Goal: Task Accomplishment & Management: Manage account settings

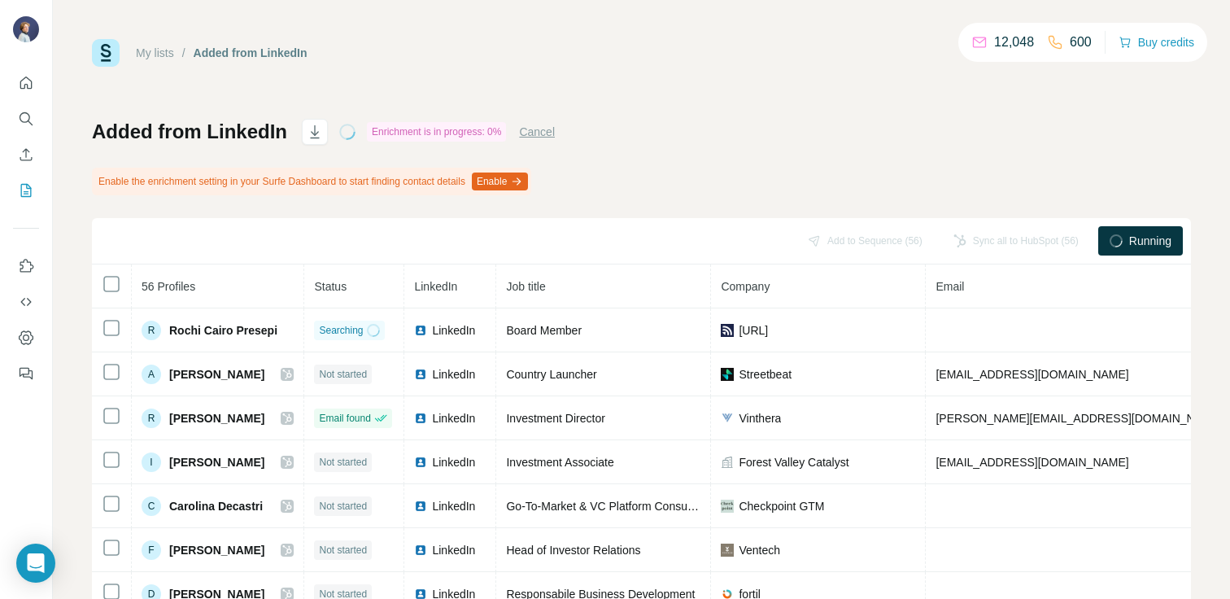
click at [528, 182] on button "Enable" at bounding box center [500, 181] width 56 height 18
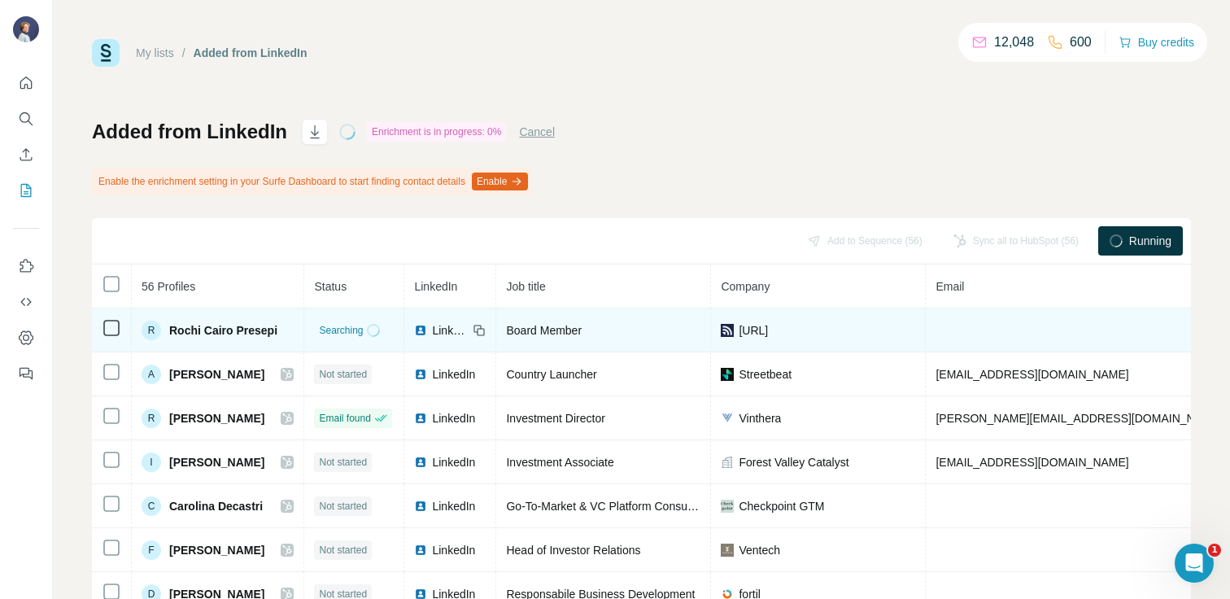
click at [363, 332] on span "Searching" at bounding box center [341, 330] width 44 height 15
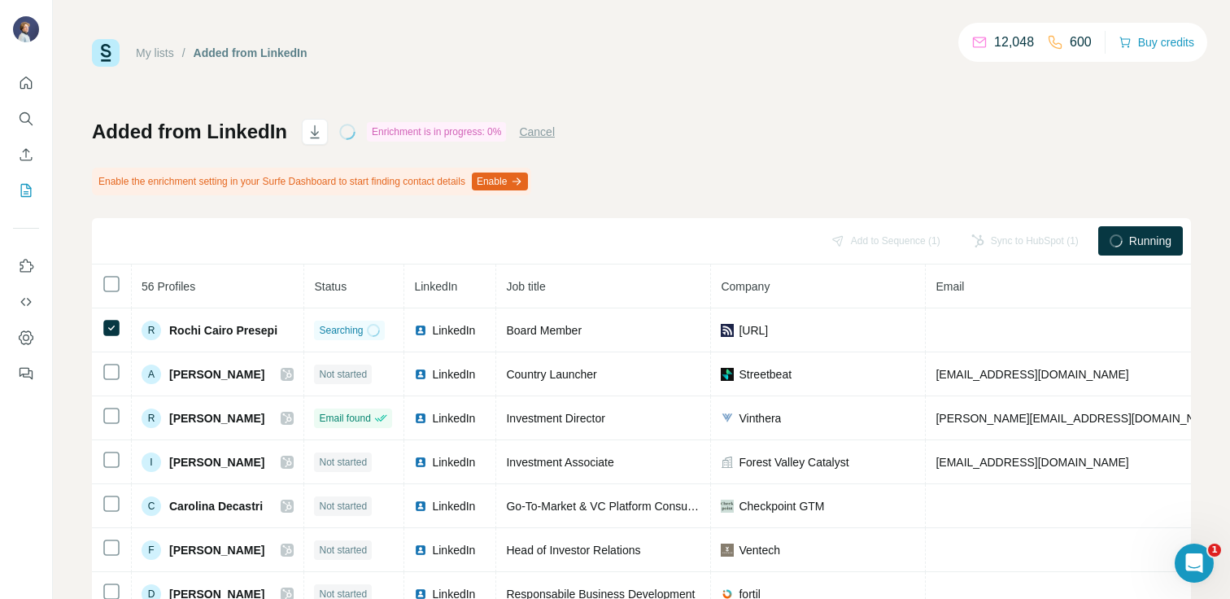
click at [1131, 246] on span "Running" at bounding box center [1150, 241] width 42 height 16
click at [541, 133] on button "Cancel" at bounding box center [537, 132] width 36 height 16
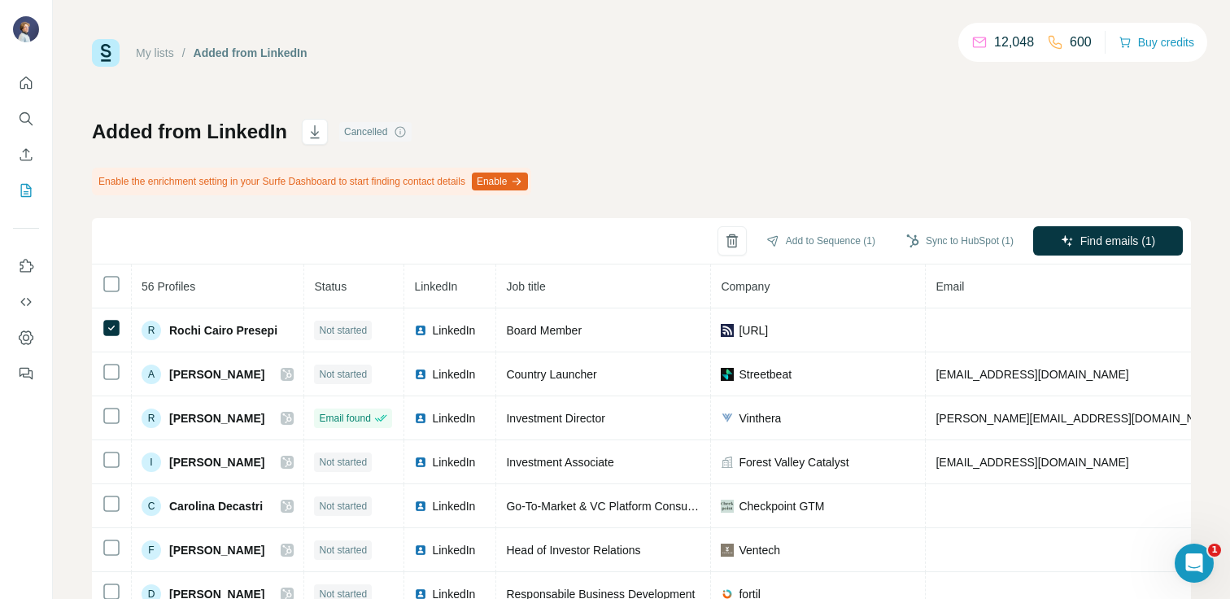
click at [865, 137] on div "Added from LinkedIn Cancelled Enable the enrichment setting in your Surfe Dashb…" at bounding box center [641, 406] width 1099 height 575
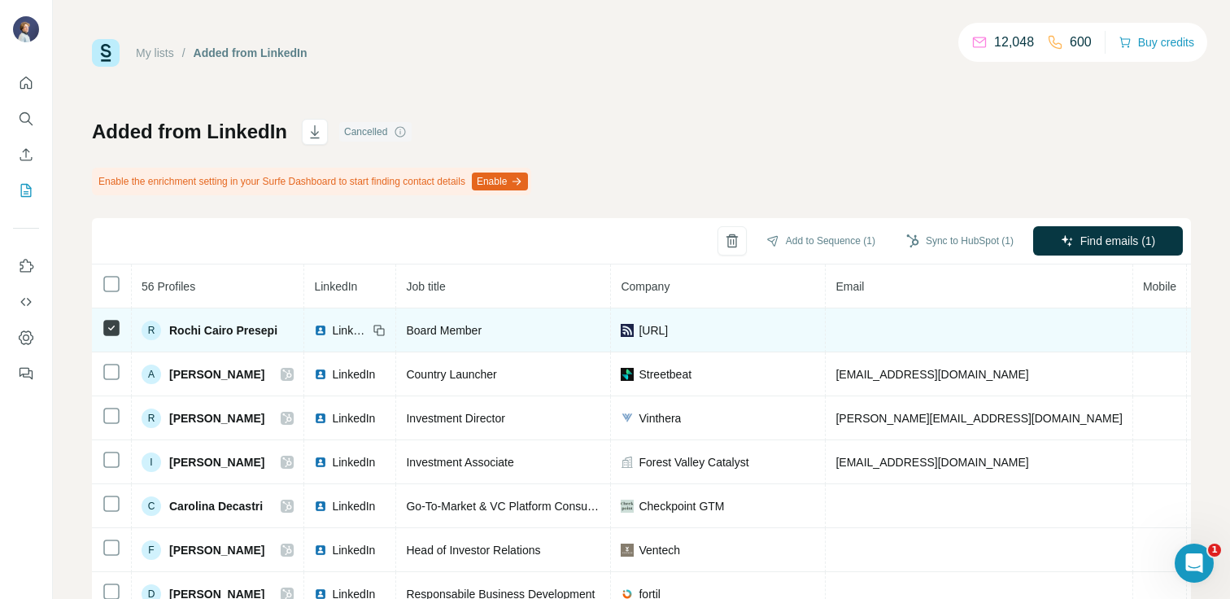
scroll to position [0, 103]
click at [931, 322] on td at bounding box center [975, 330] width 307 height 44
click at [880, 329] on td at bounding box center [975, 330] width 307 height 44
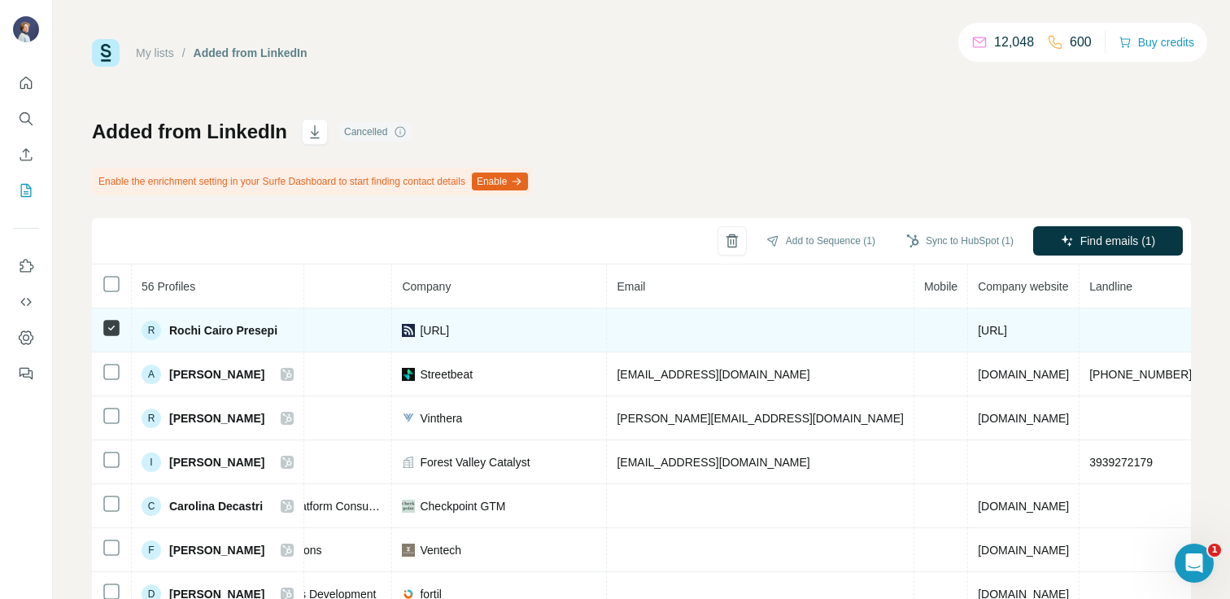
scroll to position [0, 0]
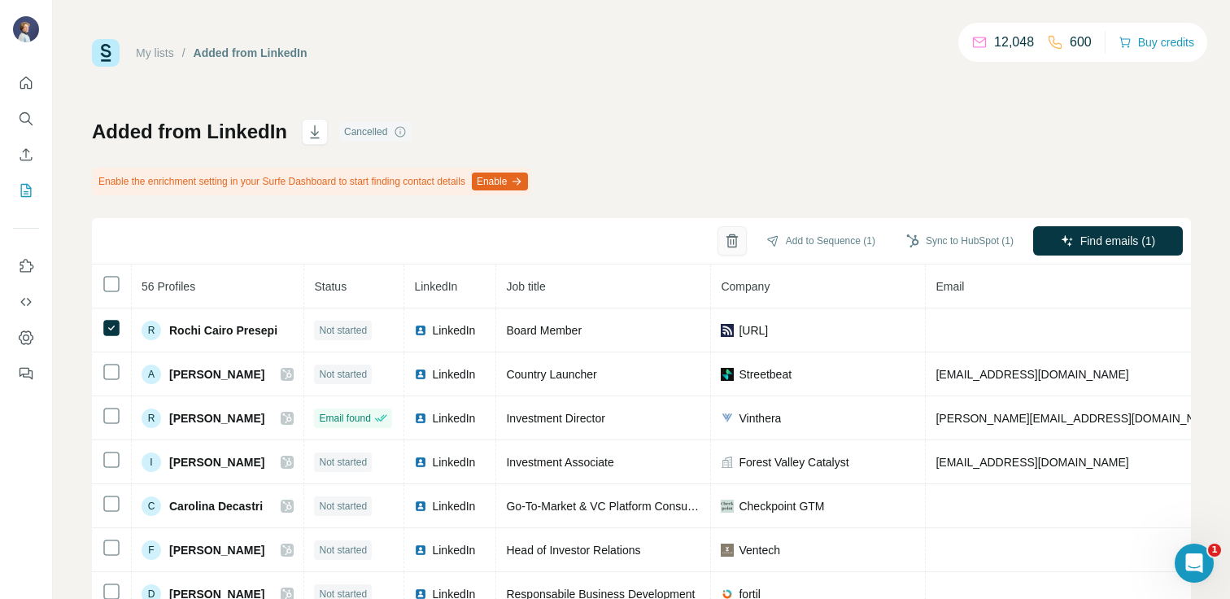
click at [730, 244] on icon "button" at bounding box center [732, 242] width 4 height 6
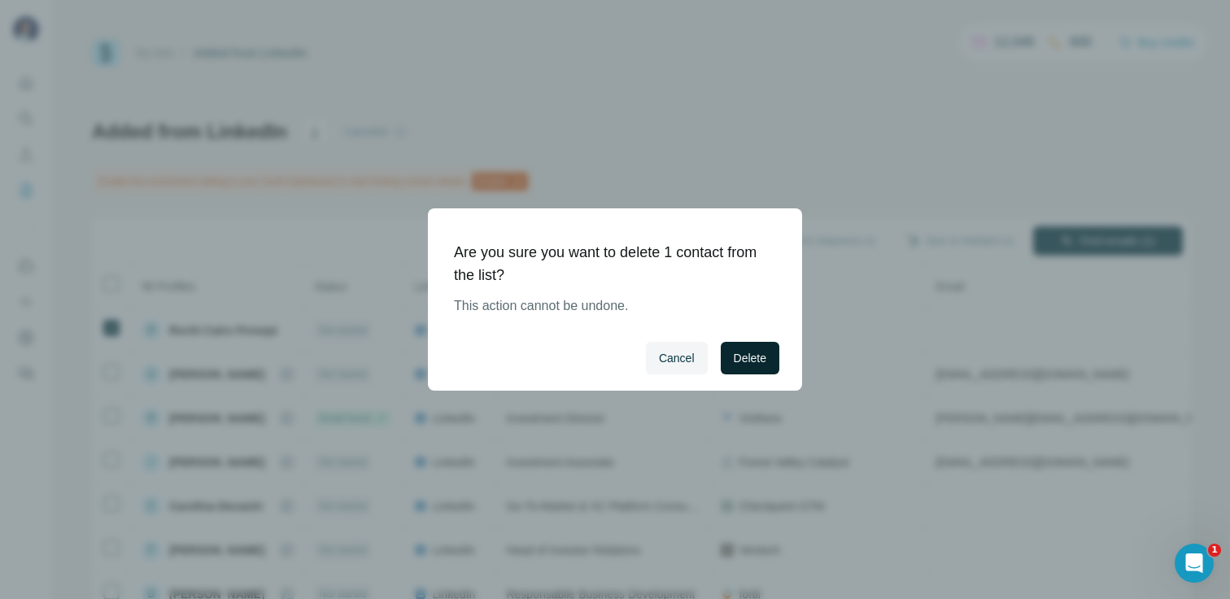
click at [745, 361] on span "Delete" at bounding box center [750, 358] width 33 height 16
